Goal: Transaction & Acquisition: Purchase product/service

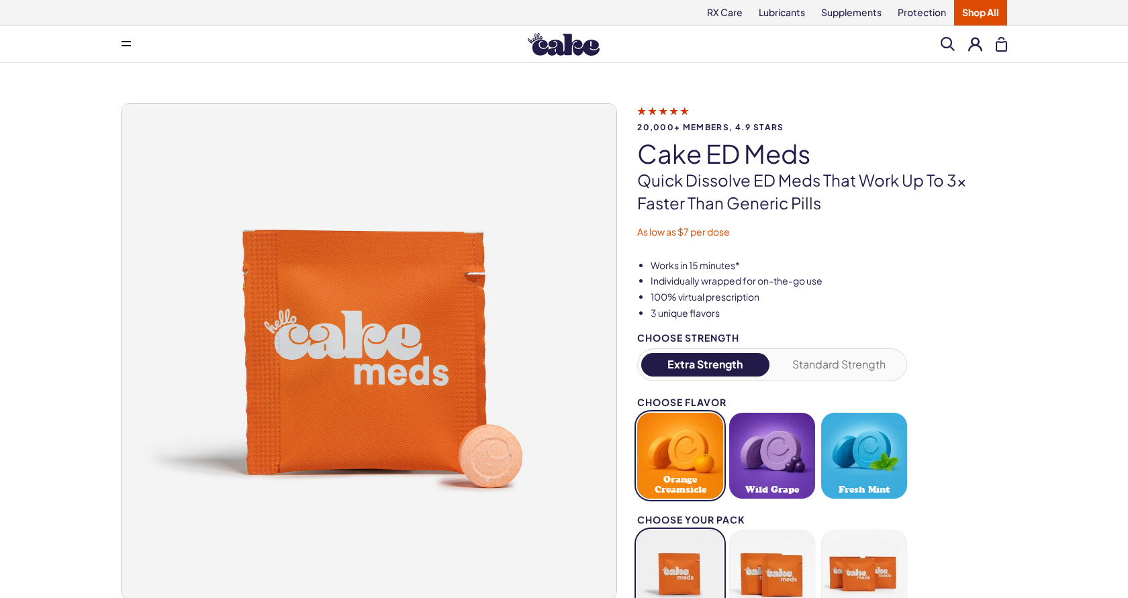
scroll to position [91, 0]
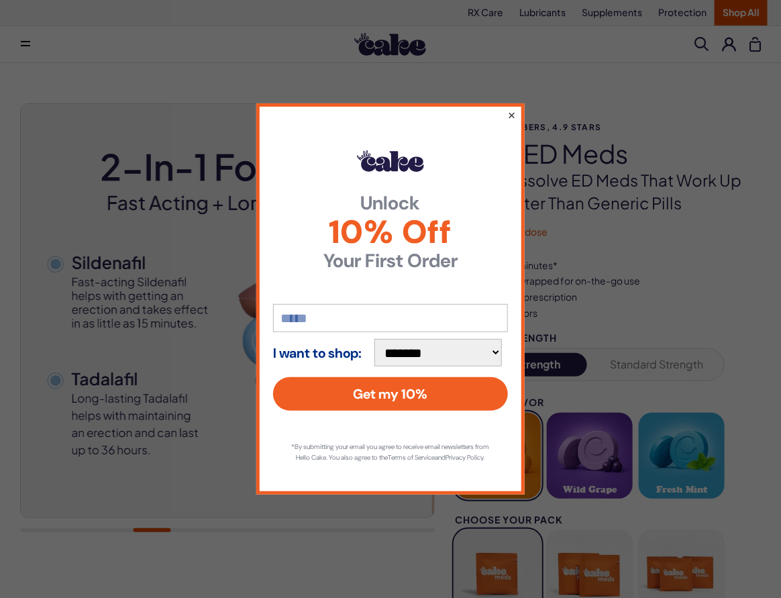
click at [509, 108] on button "×" at bounding box center [511, 115] width 9 height 16
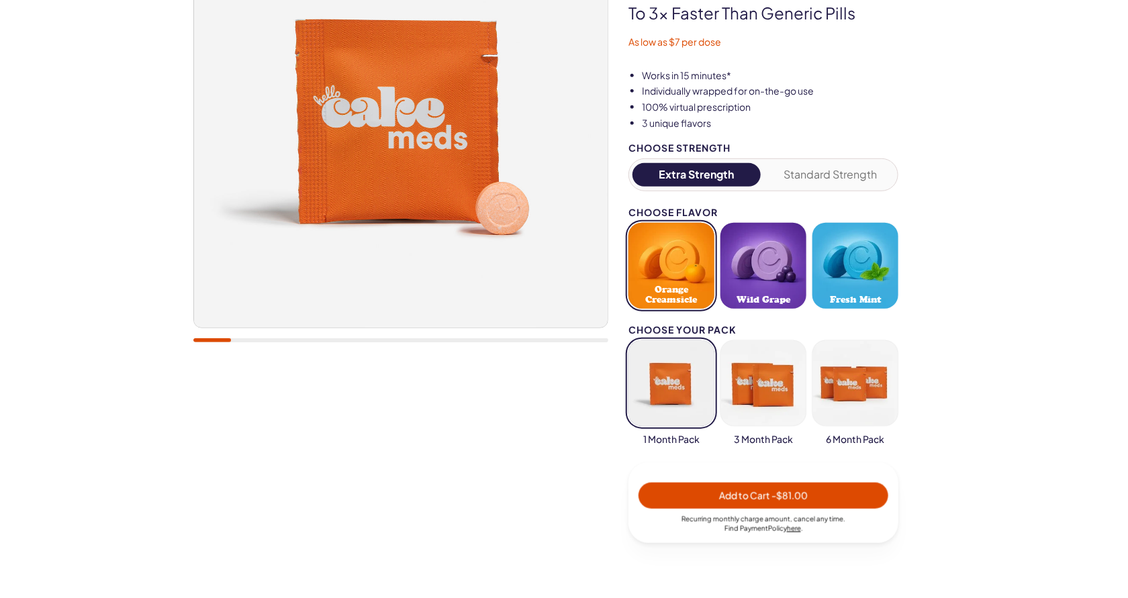
scroll to position [248, 0]
